Goal: Task Accomplishment & Management: Use online tool/utility

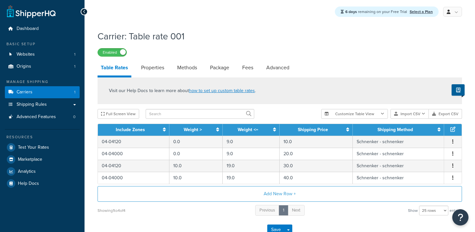
select select "25"
click at [202, 91] on link "how to set up custom table rates" at bounding box center [222, 90] width 66 height 7
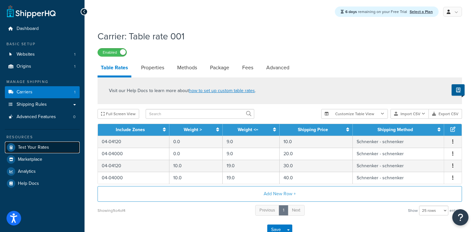
click at [32, 150] on link "Test Your Rates" at bounding box center [42, 148] width 75 height 12
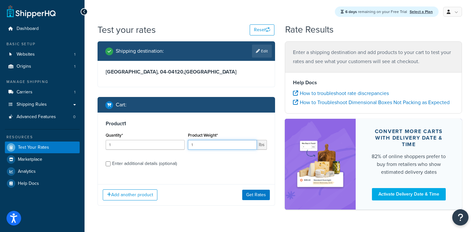
click at [201, 146] on input "1" at bounding box center [222, 145] width 69 height 10
type input "10"
click at [254, 194] on button "Get Rates" at bounding box center [256, 195] width 28 height 10
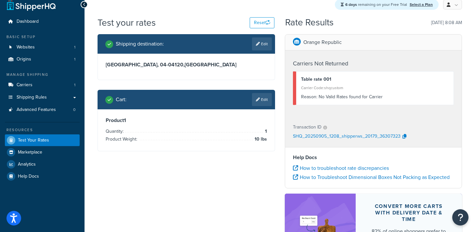
scroll to position [8, 0]
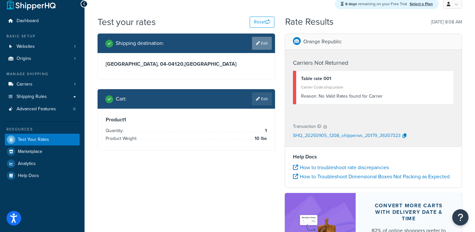
click at [261, 44] on link "Edit" at bounding box center [262, 43] width 20 height 13
select select "FR"
select select "26"
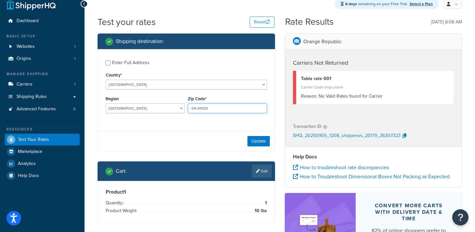
click at [211, 108] on input "04-04120" at bounding box center [227, 108] width 79 height 10
paste input "04-04000"
type input "04-04000"
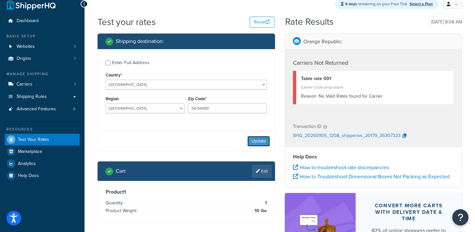
click at [257, 141] on button "Update" at bounding box center [259, 141] width 22 height 10
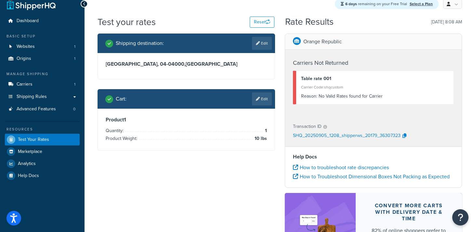
scroll to position [0, 0]
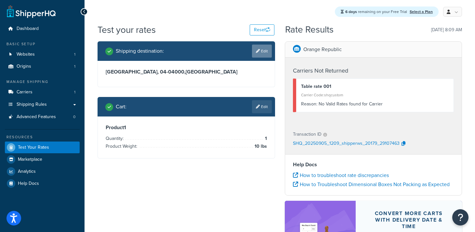
click at [263, 55] on link "Edit" at bounding box center [262, 51] width 20 height 13
select select "FR"
select select "26"
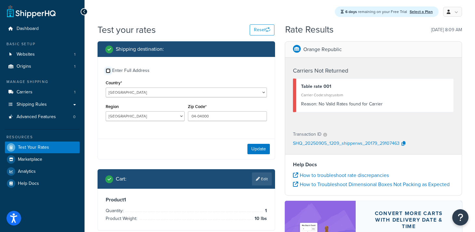
click at [109, 70] on input "Enter Full Address" at bounding box center [108, 70] width 5 height 5
checkbox input "true"
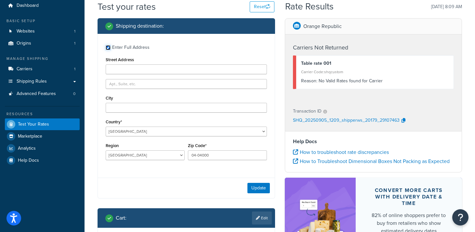
scroll to position [25, 0]
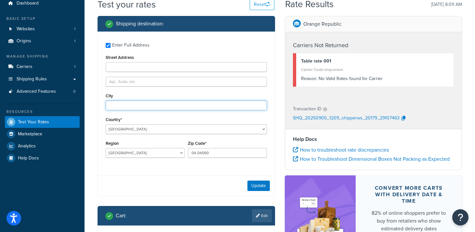
click at [129, 106] on input "City" at bounding box center [186, 106] width 161 height 10
type input "Winterswijk"
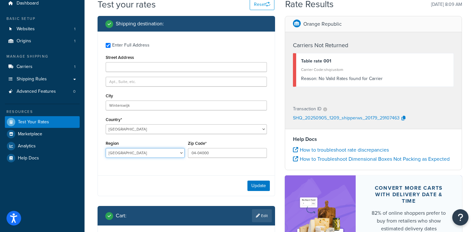
click at [129, 154] on select "Ain Aisne Allier Alpes-de-Haute-Provence Alpes-Maritimes Ardèche Ardennes Arièg…" at bounding box center [145, 153] width 79 height 10
select select "1"
click at [106, 148] on select "Ain Aisne Allier Alpes-de-Haute-Provence Alpes-Maritimes Ardèche Ardennes Arièg…" at bounding box center [145, 153] width 79 height 10
click at [255, 186] on button "Update" at bounding box center [259, 186] width 22 height 10
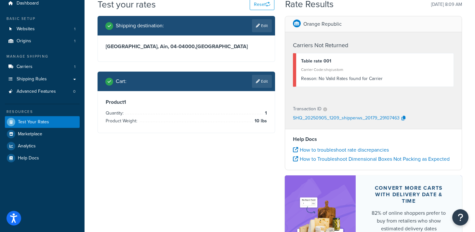
scroll to position [0, 0]
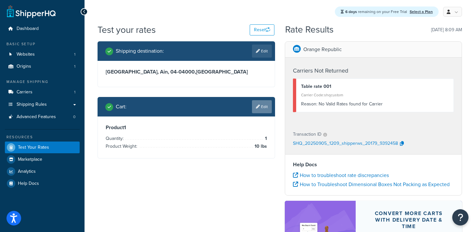
click at [265, 109] on link "Edit" at bounding box center [262, 106] width 20 height 13
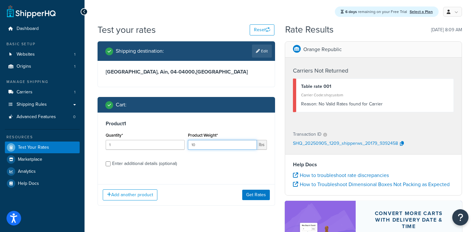
click at [215, 144] on input "10" at bounding box center [222, 145] width 69 height 10
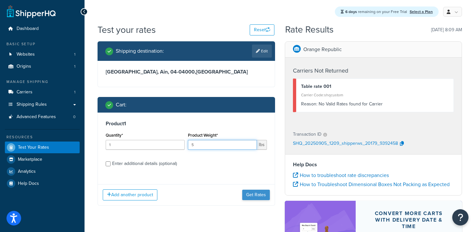
type input "5"
click at [251, 198] on button "Get Rates" at bounding box center [256, 195] width 28 height 10
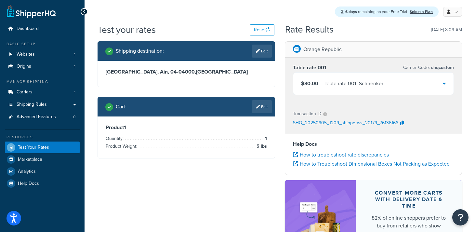
click at [446, 84] on div "$30.00 Table rate 001 - Schnenker" at bounding box center [373, 84] width 161 height 22
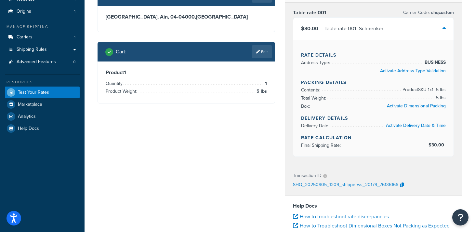
scroll to position [64, 0]
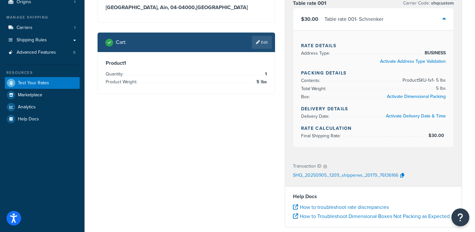
click at [455, 218] on button "Open Resource Center" at bounding box center [461, 218] width 18 height 18
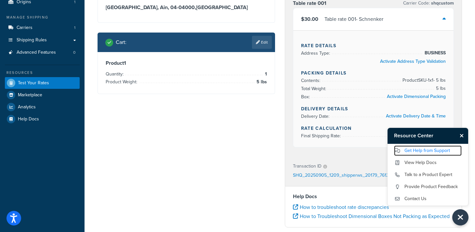
click at [432, 150] on link "Get Help from Support" at bounding box center [428, 150] width 68 height 10
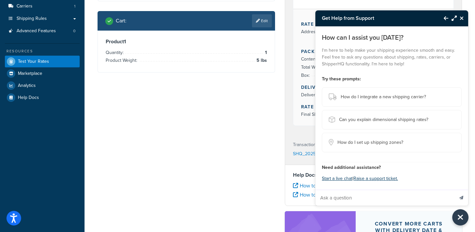
scroll to position [87, 0]
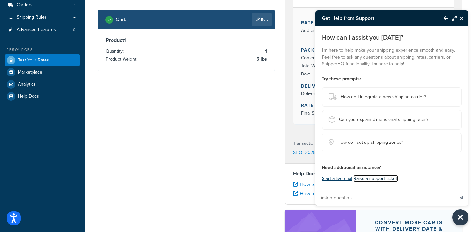
click at [377, 177] on link "Raise a support ticket." at bounding box center [376, 178] width 45 height 7
click at [462, 19] on icon "Close Resource Center" at bounding box center [462, 18] width 4 height 5
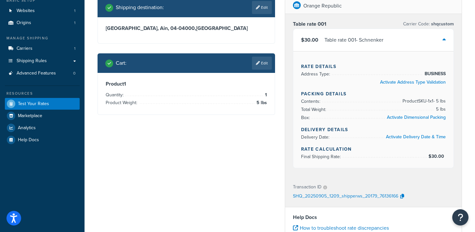
scroll to position [20, 0]
